Goal: Navigation & Orientation: Find specific page/section

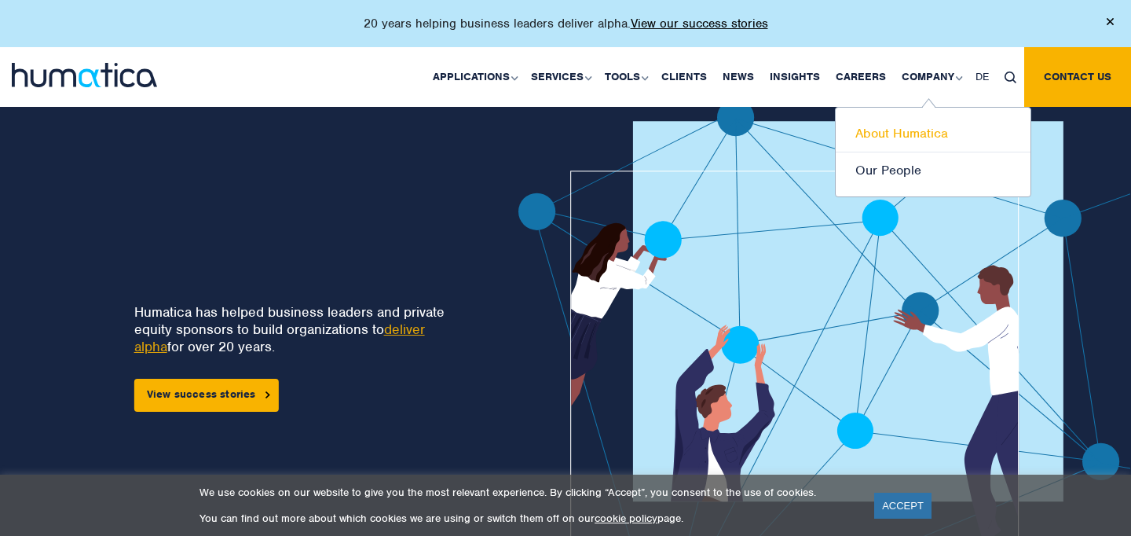
click at [894, 130] on link "About Humatica" at bounding box center [933, 133] width 195 height 37
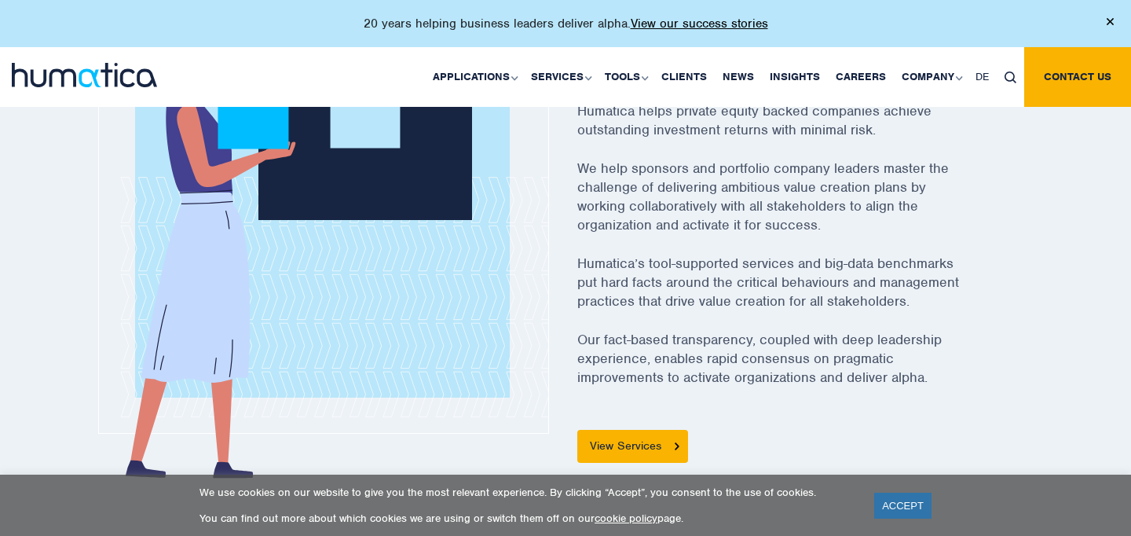
scroll to position [627, 0]
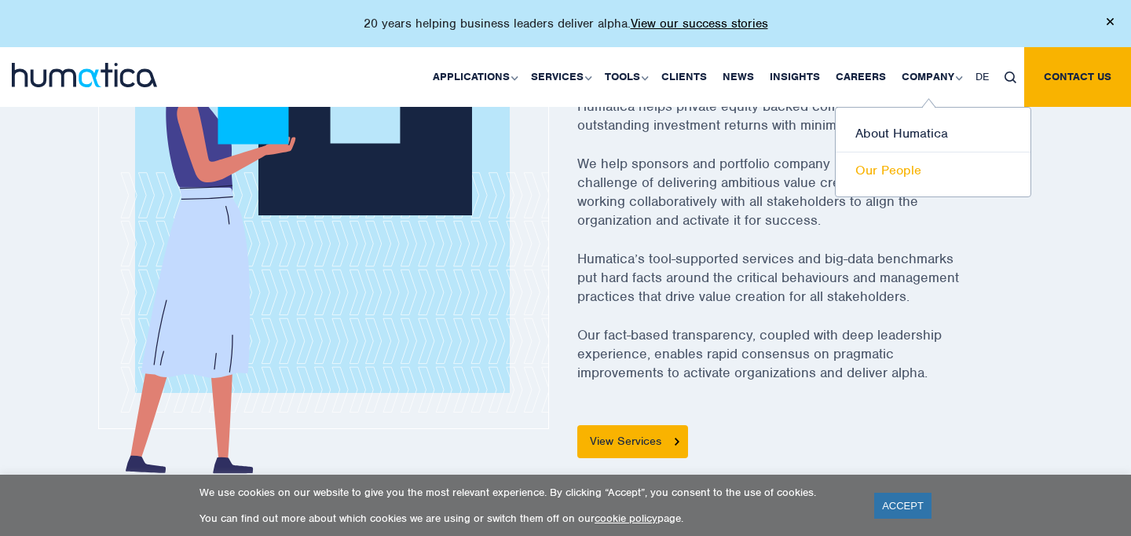
click at [883, 174] on link "Our People" at bounding box center [933, 170] width 195 height 36
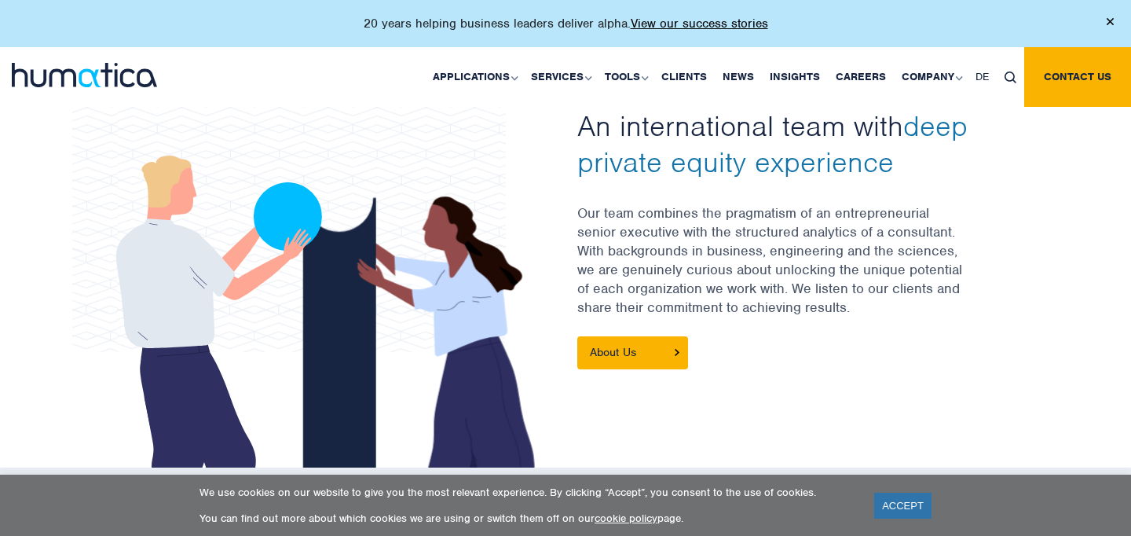
scroll to position [523, 0]
